Goal: Task Accomplishment & Management: Use online tool/utility

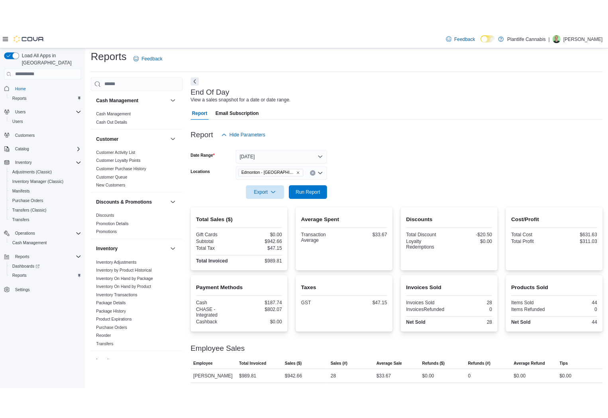
scroll to position [292, 0]
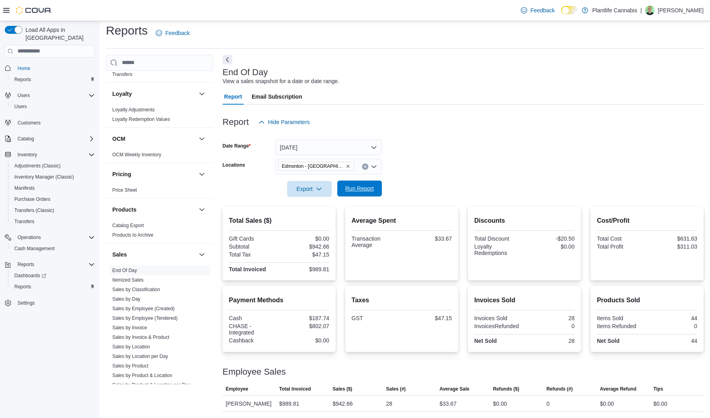
click at [369, 181] on span "Run Report" at bounding box center [359, 189] width 35 height 16
click at [365, 188] on span "Run Report" at bounding box center [359, 189] width 29 height 8
click at [355, 189] on span "Run Report" at bounding box center [359, 189] width 29 height 8
click at [352, 187] on span "Run Report" at bounding box center [359, 189] width 29 height 8
click at [365, 189] on span "Run Report" at bounding box center [359, 189] width 29 height 8
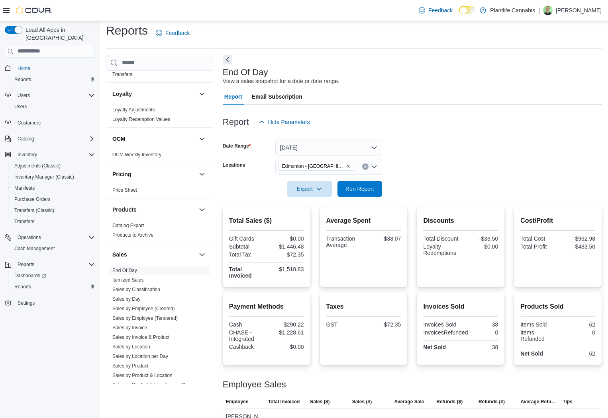
scroll to position [34, 0]
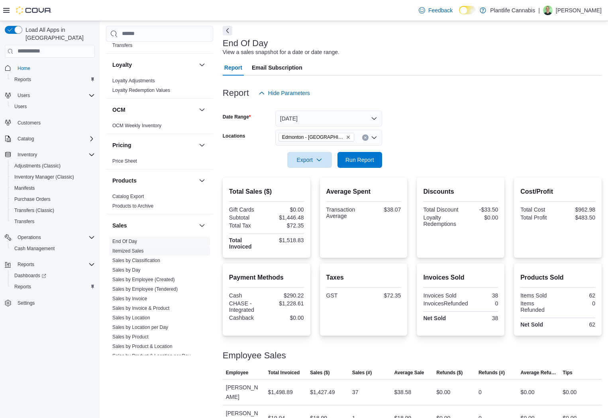
click at [154, 287] on link "Sales by Employee (Tendered)" at bounding box center [144, 290] width 65 height 6
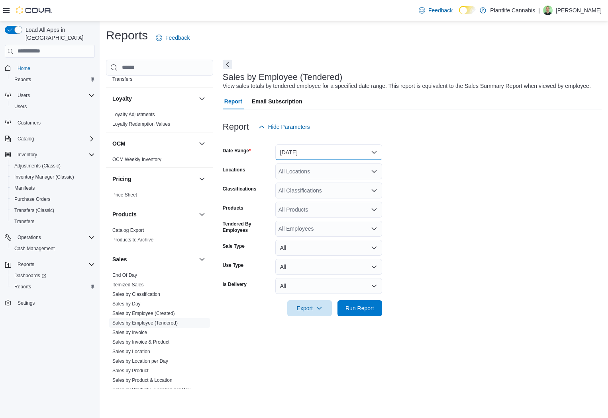
click at [337, 157] on button "[DATE]" at bounding box center [328, 153] width 107 height 16
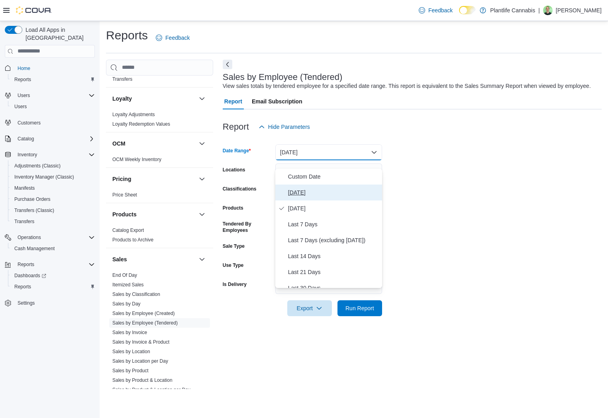
click at [326, 194] on span "[DATE]" at bounding box center [333, 193] width 91 height 10
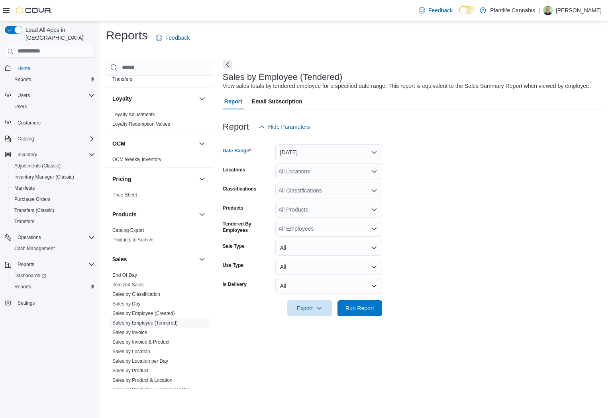
click at [330, 180] on div "All Locations" at bounding box center [328, 172] width 107 height 16
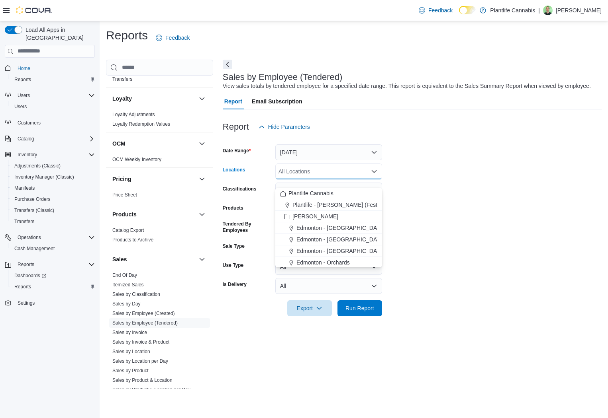
click at [338, 237] on span "Edmonton - [GEOGRAPHIC_DATA]" at bounding box center [340, 240] width 88 height 8
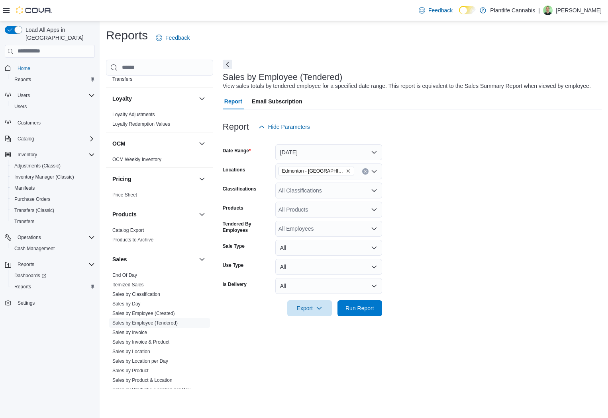
drag, startPoint x: 485, startPoint y: 168, endPoint x: 380, endPoint y: 303, distance: 170.8
click at [484, 168] on form "Date Range [DATE] Locations [GEOGRAPHIC_DATA] - ICE District Classifications Al…" at bounding box center [412, 226] width 379 height 182
click at [346, 199] on div "All Classifications" at bounding box center [328, 191] width 107 height 16
type input "**"
click at [344, 213] on div "Accessory Group" at bounding box center [328, 213] width 97 height 8
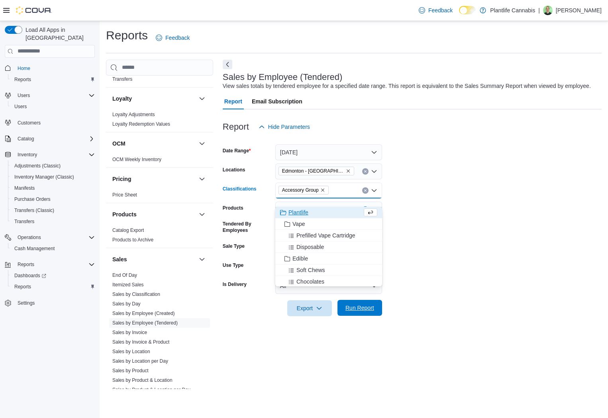
click at [357, 313] on span "Run Report" at bounding box center [359, 308] width 35 height 16
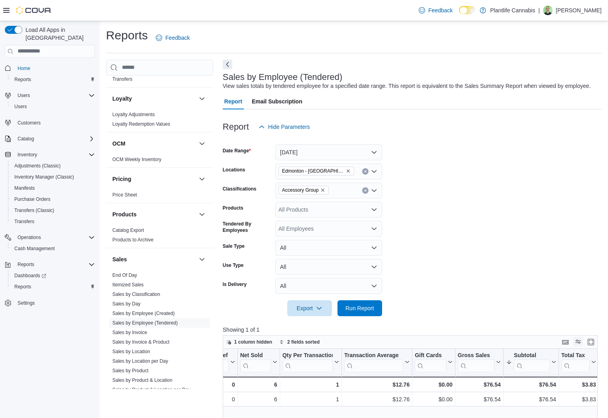
scroll to position [0, 124]
